Goal: Task Accomplishment & Management: Manage account settings

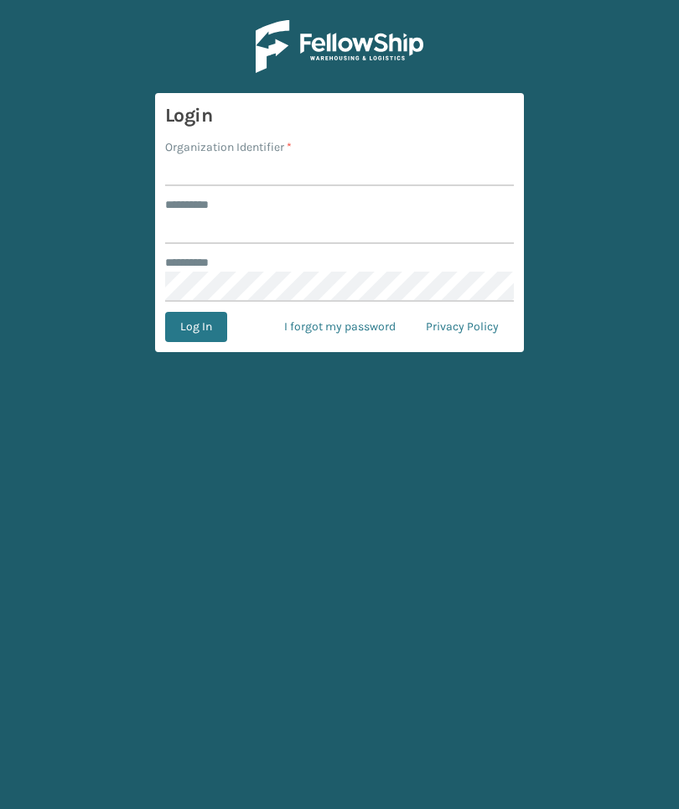
click at [399, 157] on input "Organization Identifier *" at bounding box center [339, 171] width 349 height 30
type input "TFM"
click at [449, 243] on input "******** *" at bounding box center [339, 229] width 349 height 30
type input "***"
click at [195, 327] on button "Log In" at bounding box center [196, 327] width 62 height 30
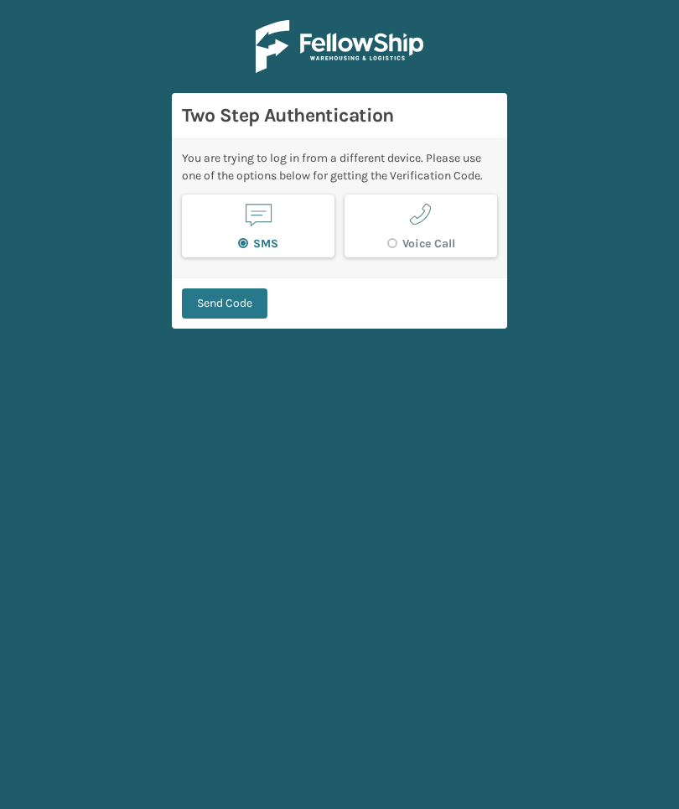
click at [240, 316] on button "Send Code" at bounding box center [224, 303] width 85 height 30
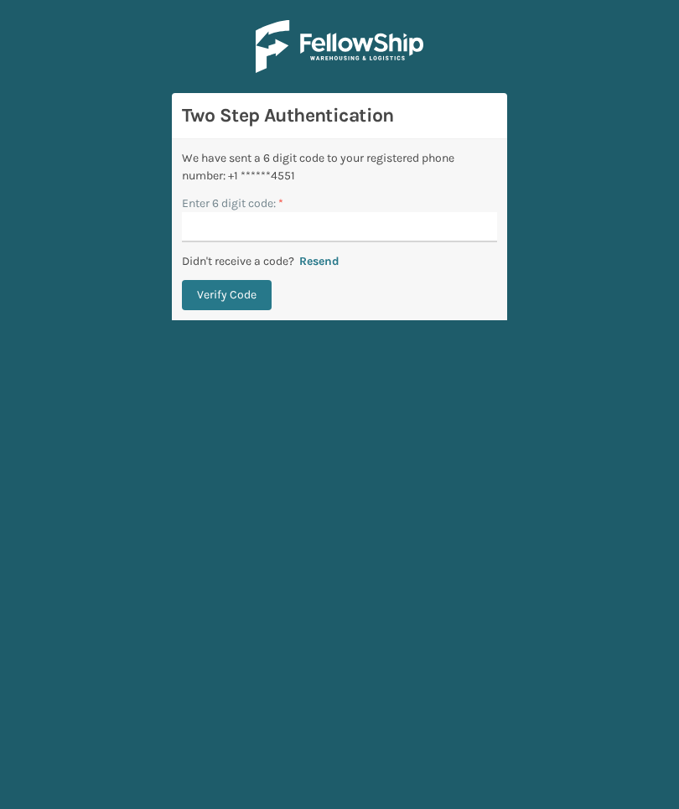
click at [474, 221] on input "Enter 6 digit code: *" at bounding box center [339, 227] width 315 height 30
type input "057131"
click at [265, 308] on button "Verify Code" at bounding box center [227, 295] width 90 height 30
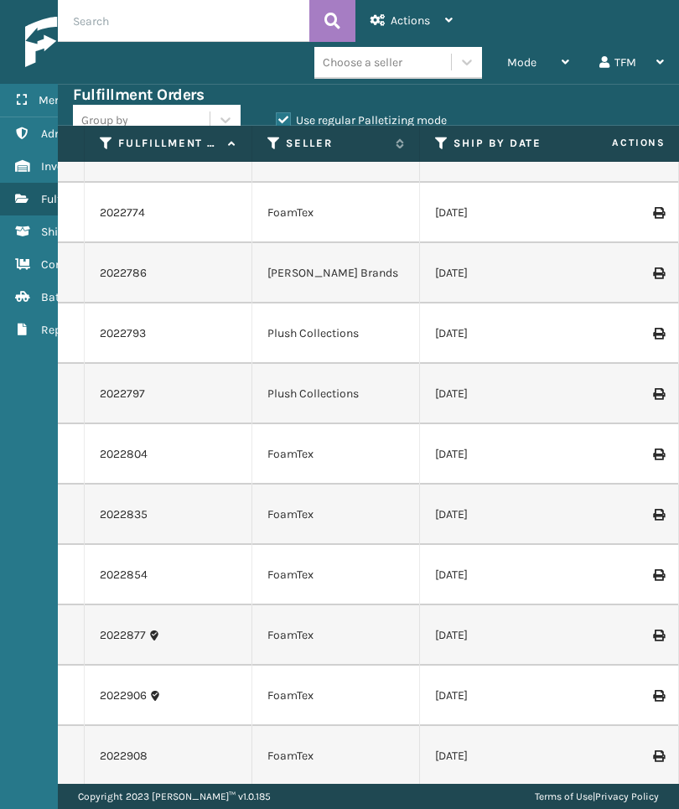
scroll to position [5410, 0]
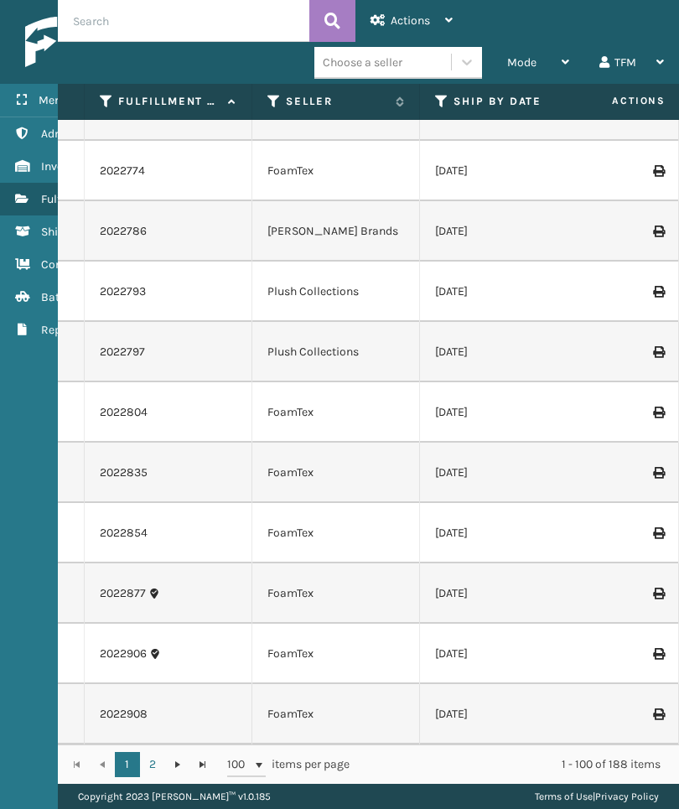
click at [534, 390] on td "[DATE]" at bounding box center [504, 412] width 168 height 60
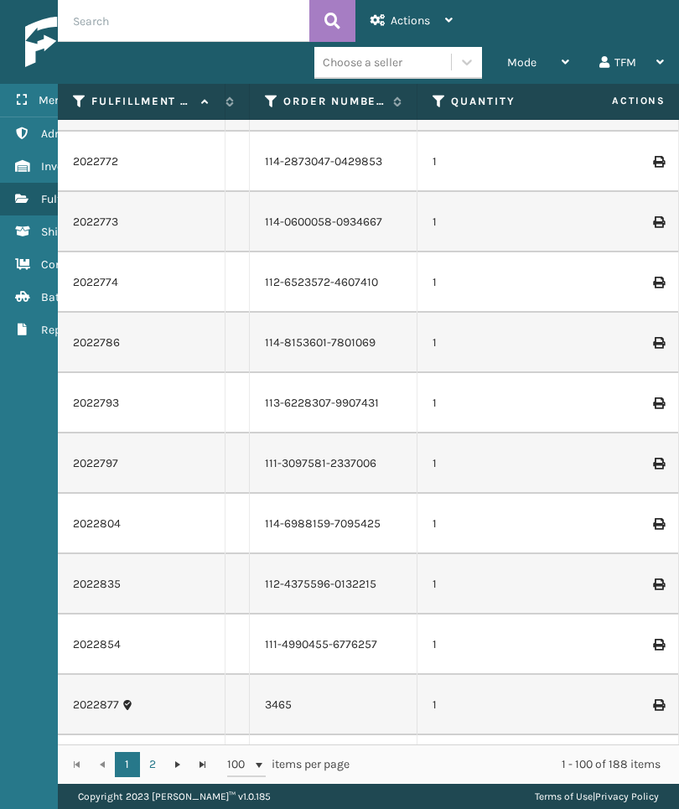
scroll to position [0, 0]
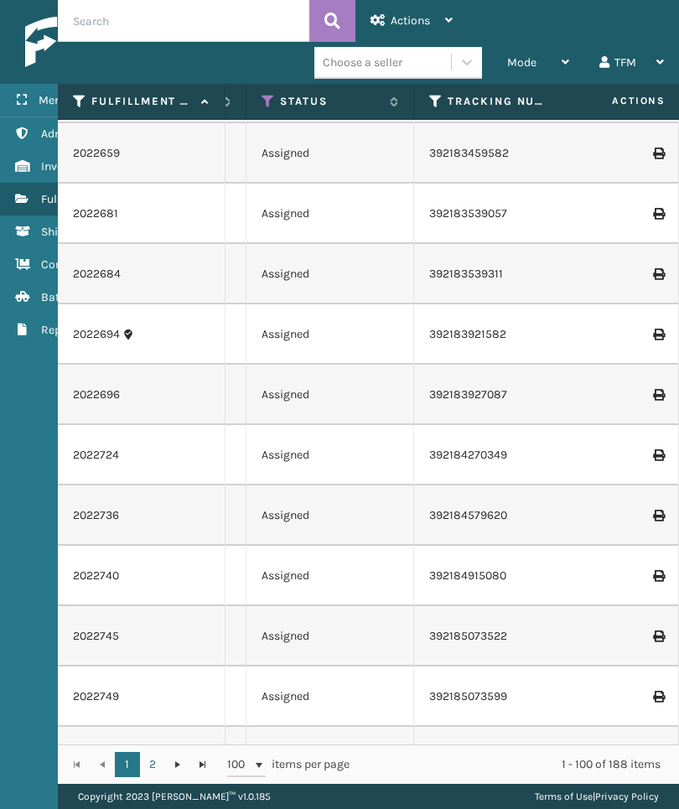
click at [264, 105] on icon at bounding box center [268, 101] width 13 height 15
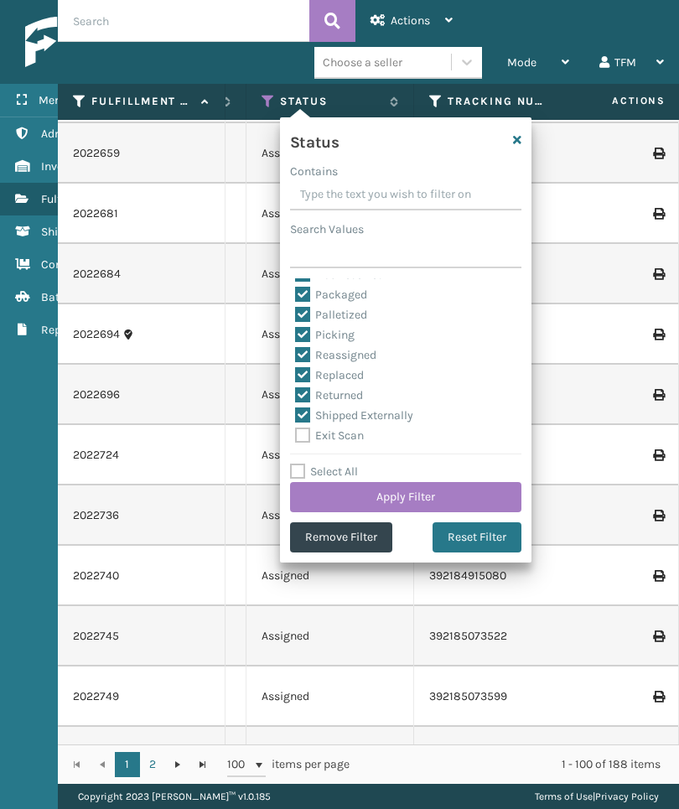
click at [211, 322] on td "2022694" at bounding box center [142, 334] width 168 height 60
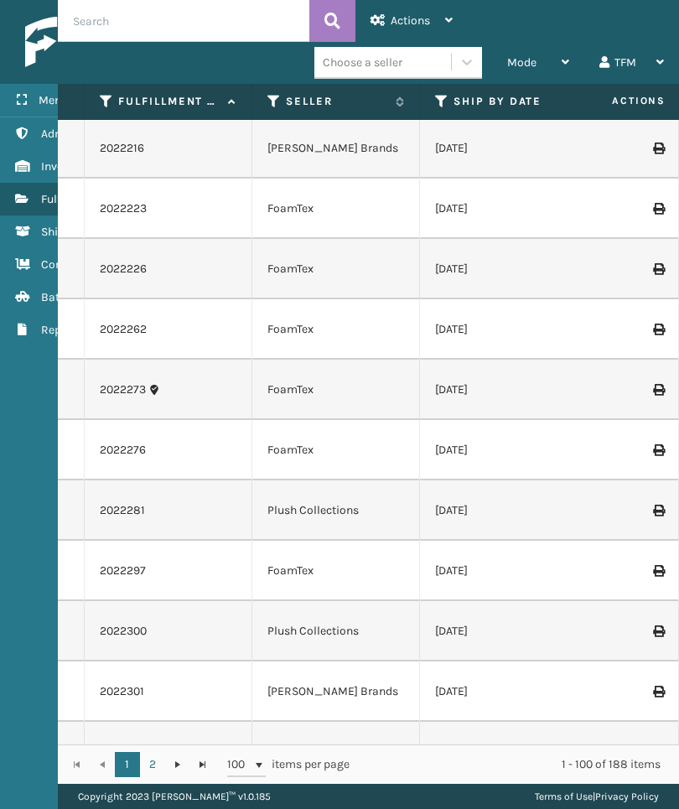
click at [513, 98] on label "Ship By Date" at bounding box center [503, 101] width 101 height 15
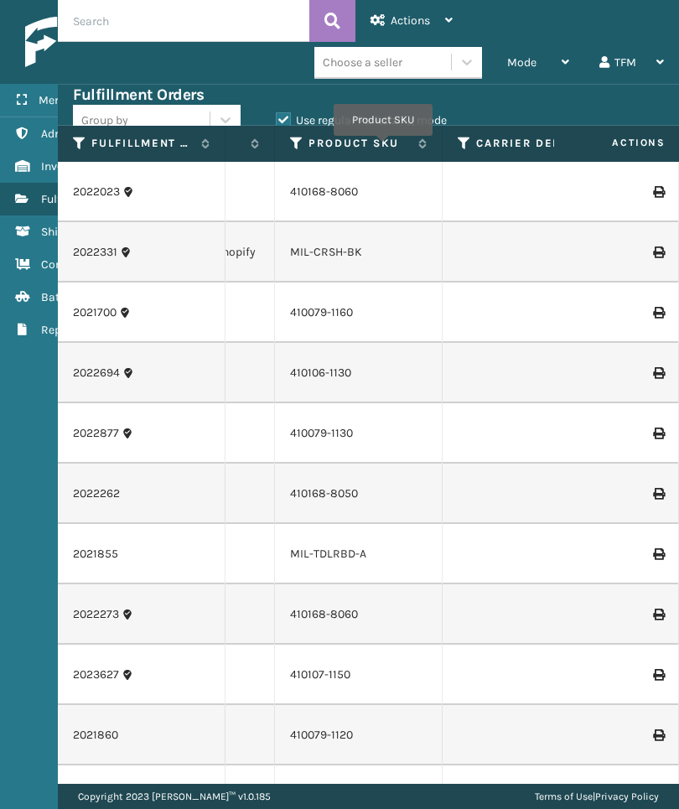
click at [383, 148] on label "Product SKU" at bounding box center [358, 143] width 101 height 15
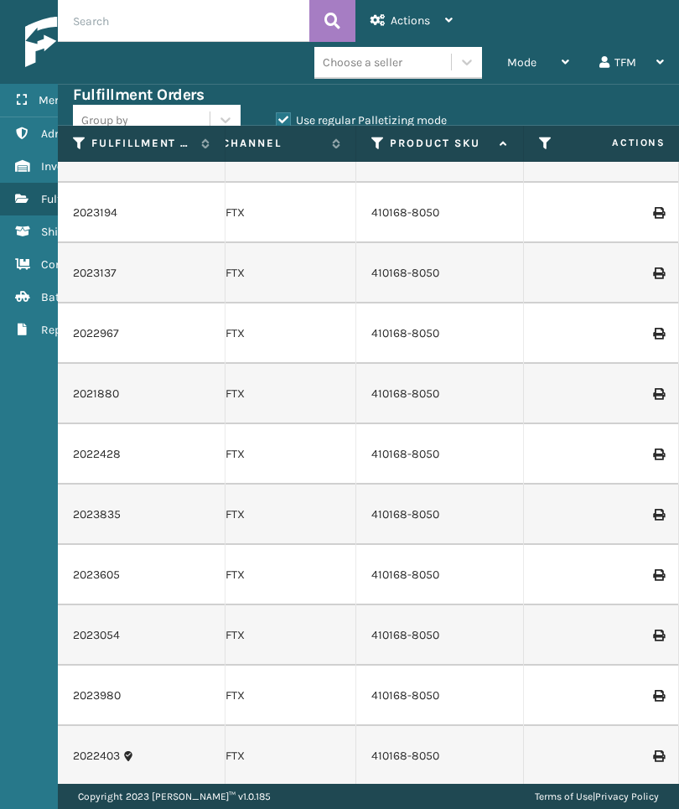
click at [485, 613] on td "410168-8050" at bounding box center [440, 635] width 168 height 60
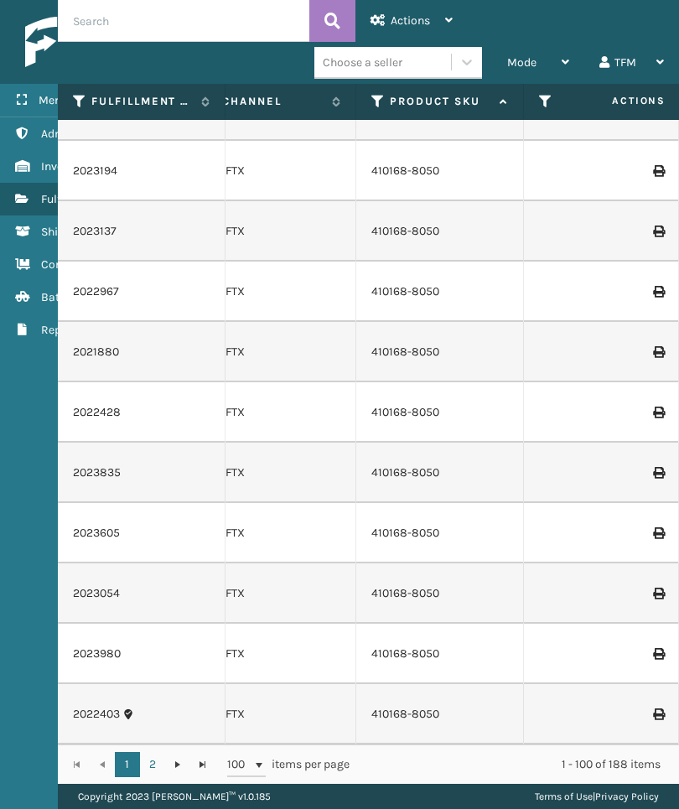
click at [497, 557] on td "410168-8050" at bounding box center [440, 533] width 168 height 60
click at [158, 752] on link "2" at bounding box center [152, 764] width 25 height 25
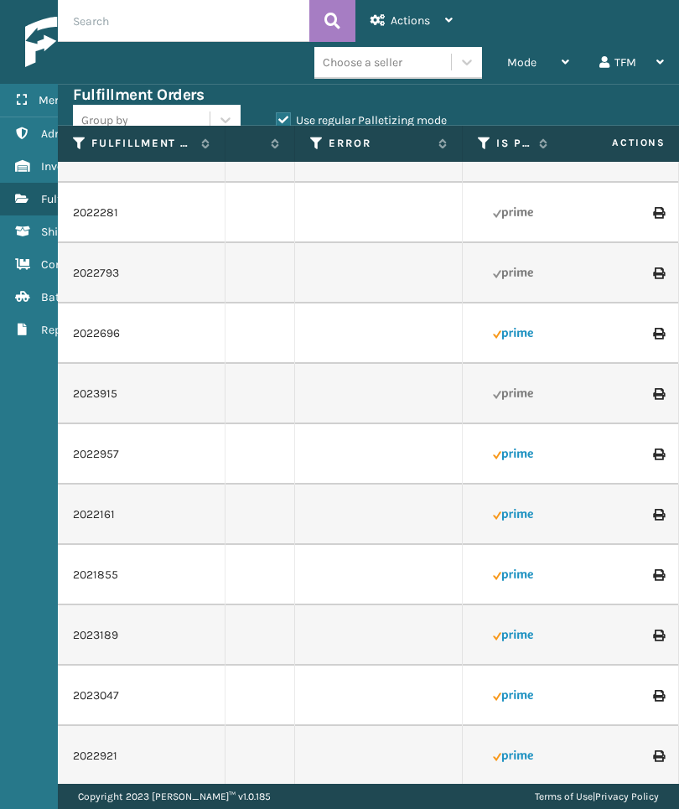
click at [34, 160] on link "Inventory" at bounding box center [104, 166] width 209 height 33
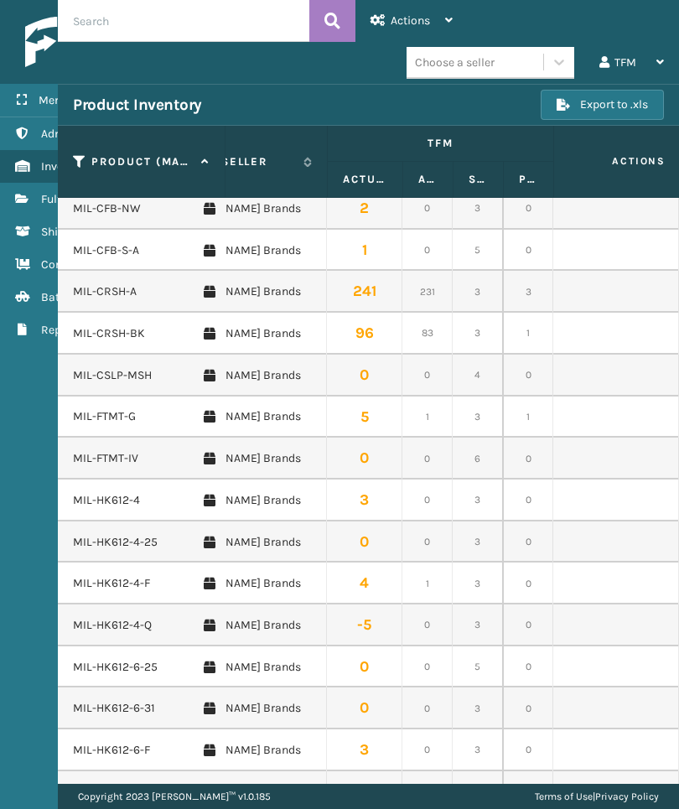
click at [640, 68] on div "TFM" at bounding box center [631, 63] width 65 height 42
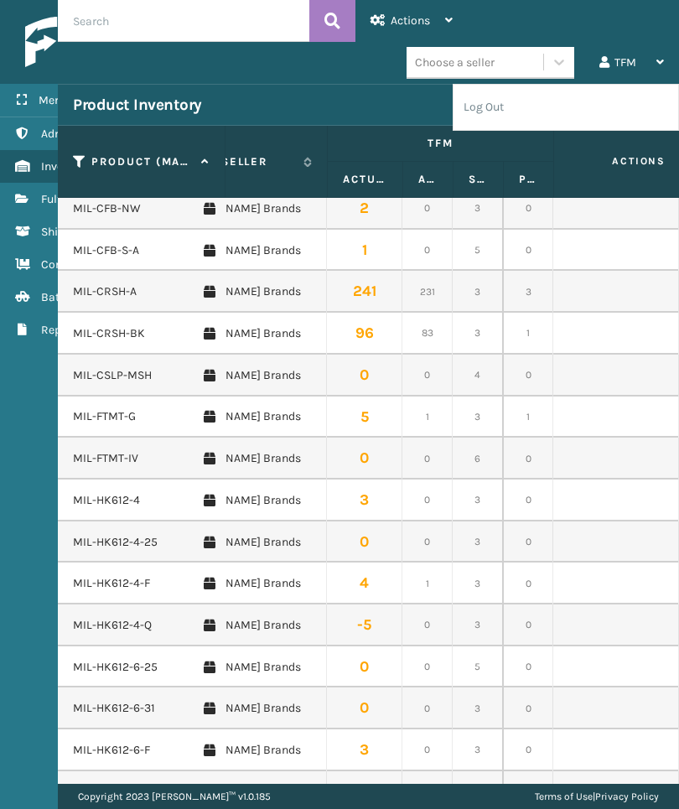
click at [608, 117] on li "Log Out" at bounding box center [565, 107] width 225 height 45
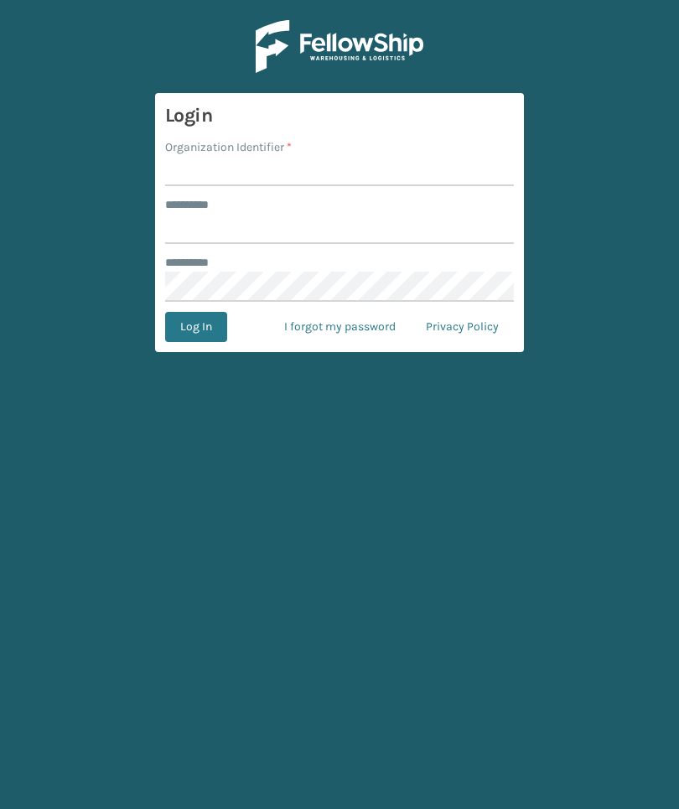
click at [434, 182] on input "Organization Identifier *" at bounding box center [339, 171] width 349 height 30
type input "Foamtex"
click at [372, 241] on input "******** *" at bounding box center [339, 229] width 349 height 30
type input "******"
click at [195, 327] on button "Log In" at bounding box center [196, 327] width 62 height 30
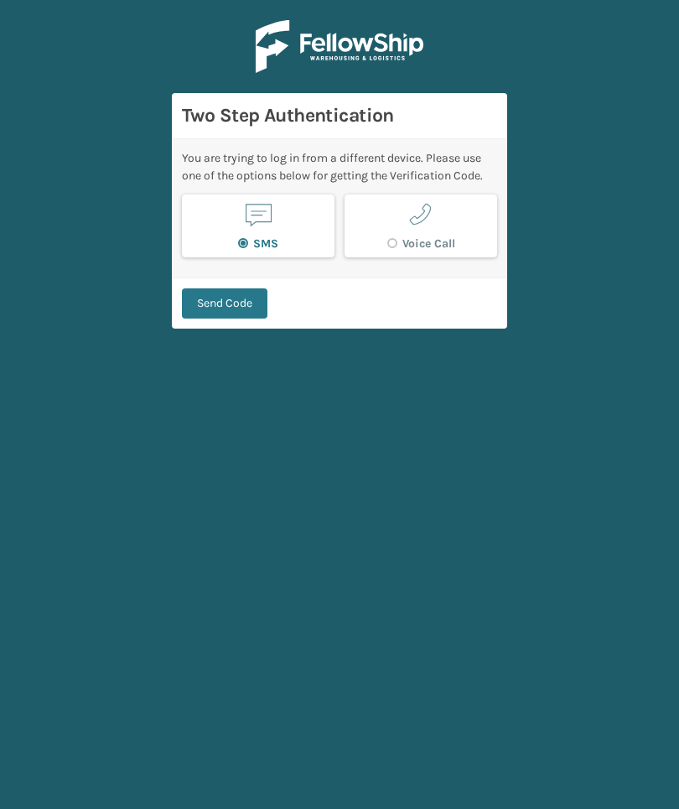
click at [236, 303] on button "Send Code" at bounding box center [224, 303] width 85 height 30
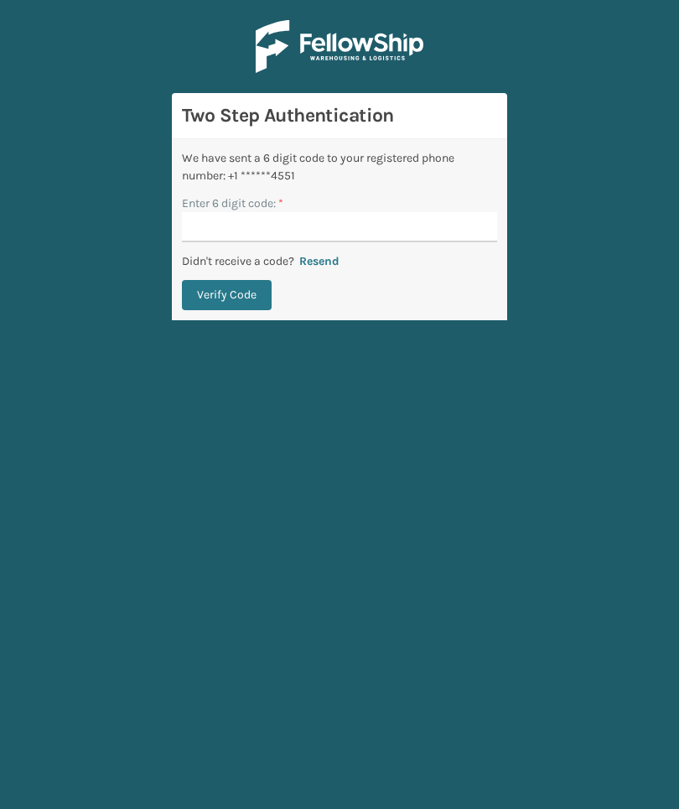
click at [482, 229] on input "Enter 6 digit code: *" at bounding box center [339, 227] width 315 height 30
type input "498015"
click at [247, 300] on button "Verify Code" at bounding box center [227, 295] width 90 height 30
